Goal: Navigation & Orientation: Find specific page/section

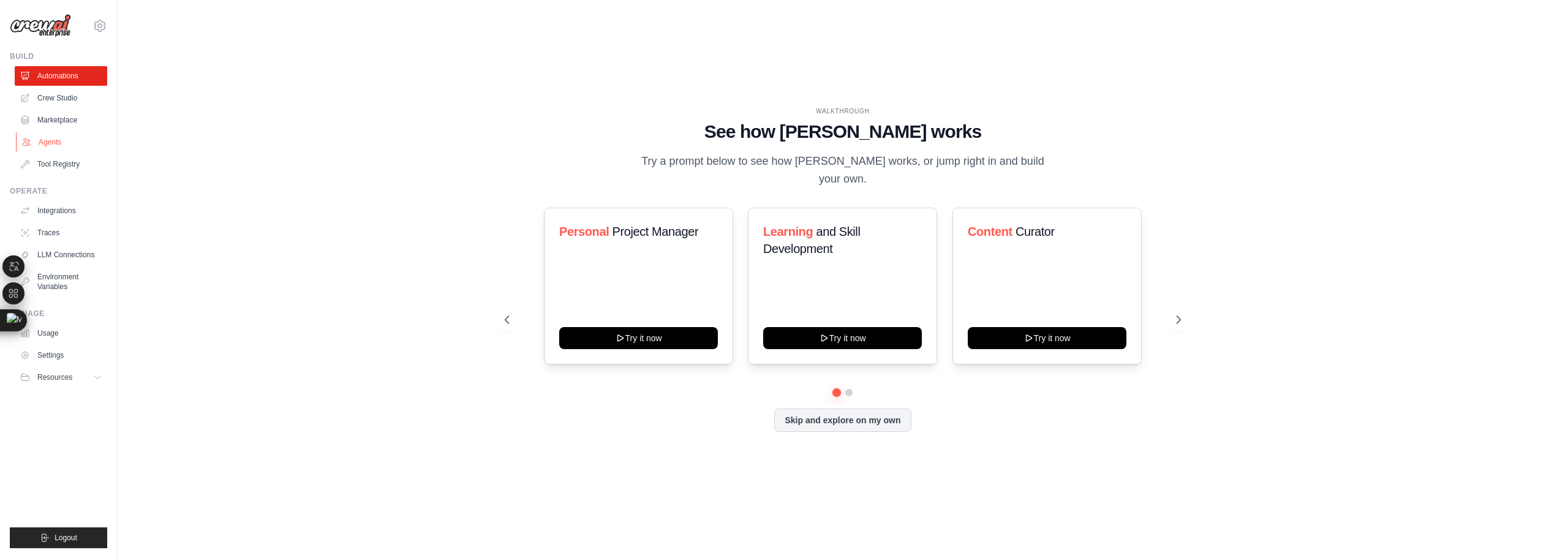
click at [68, 142] on link "Agents" at bounding box center [62, 142] width 93 height 19
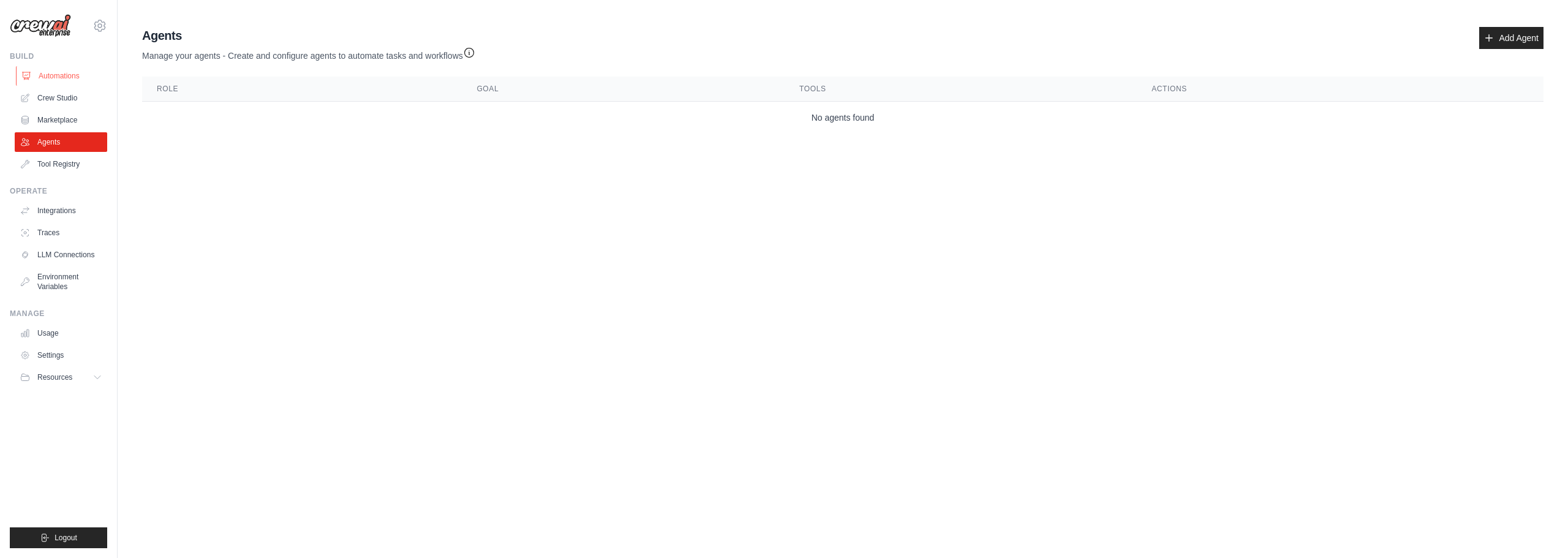
click at [39, 70] on link "Automations" at bounding box center [62, 75] width 93 height 19
